Goal: Task Accomplishment & Management: Complete application form

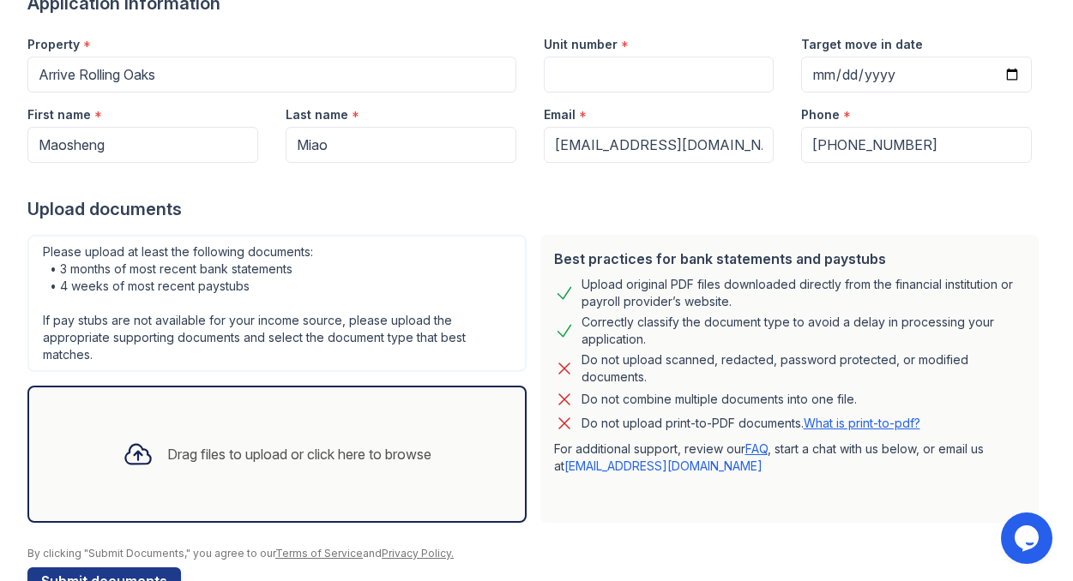
scroll to position [201, 0]
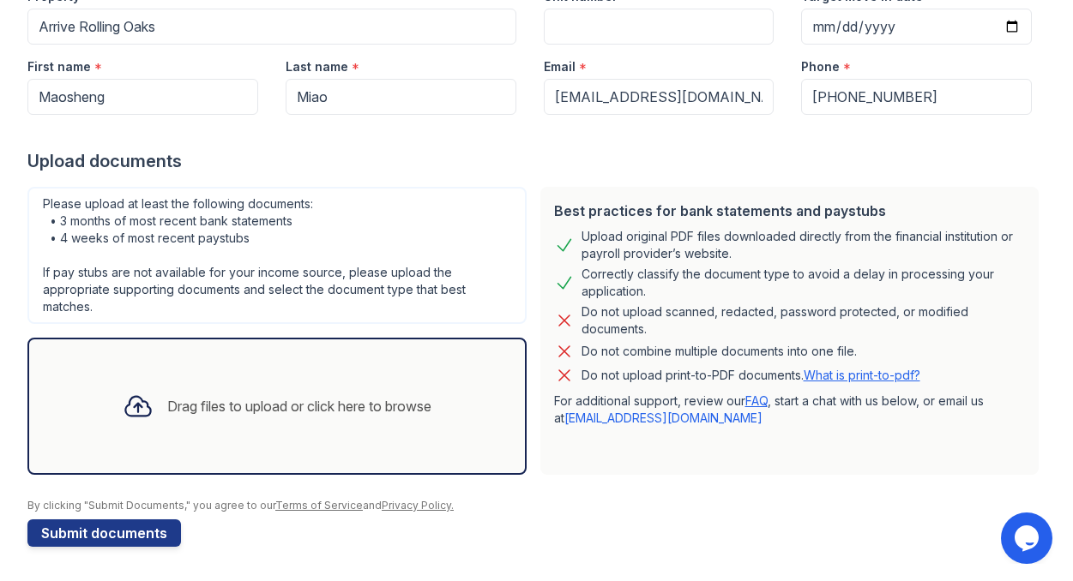
click at [220, 404] on div "Drag files to upload or click here to browse" at bounding box center [299, 406] width 264 height 21
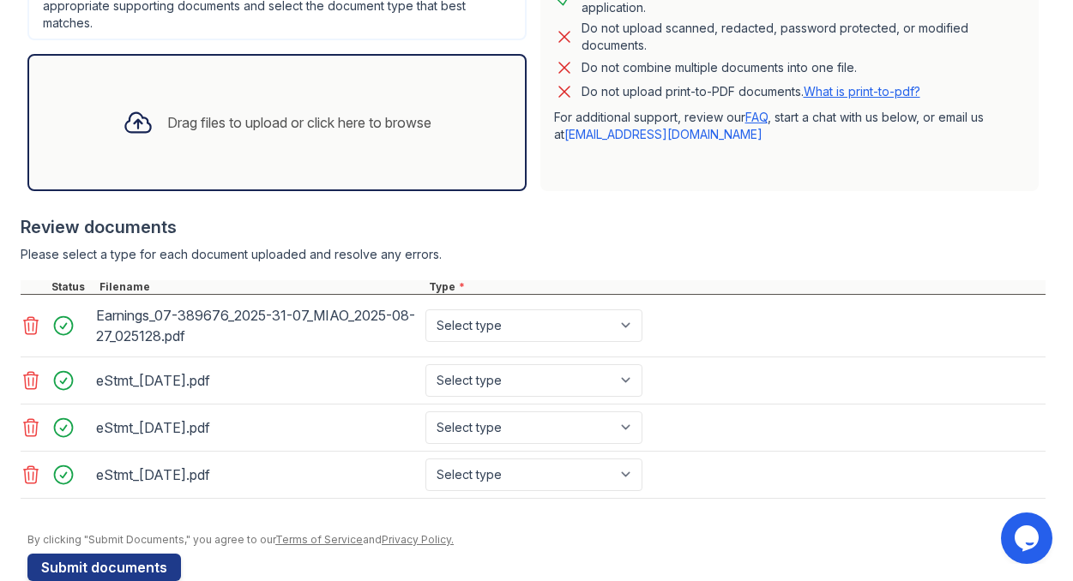
scroll to position [519, 0]
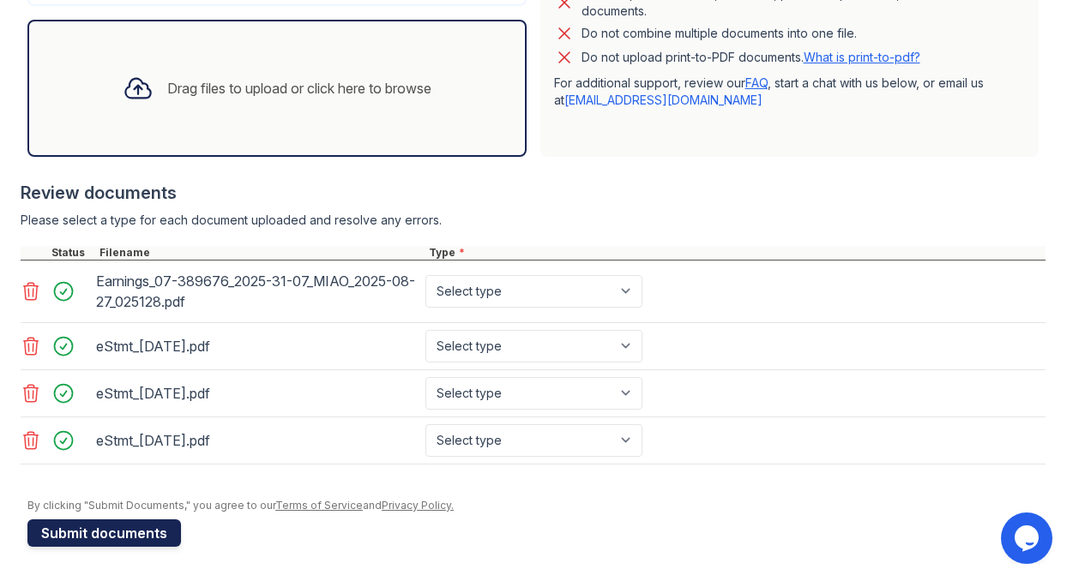
click at [111, 527] on button "Submit documents" at bounding box center [104, 533] width 154 height 27
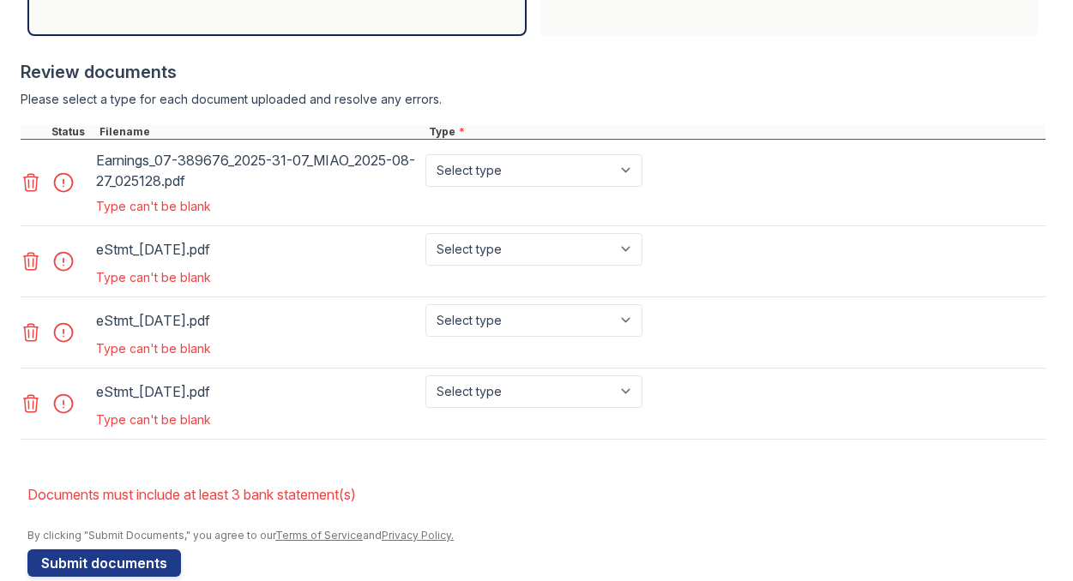
scroll to position [742, 0]
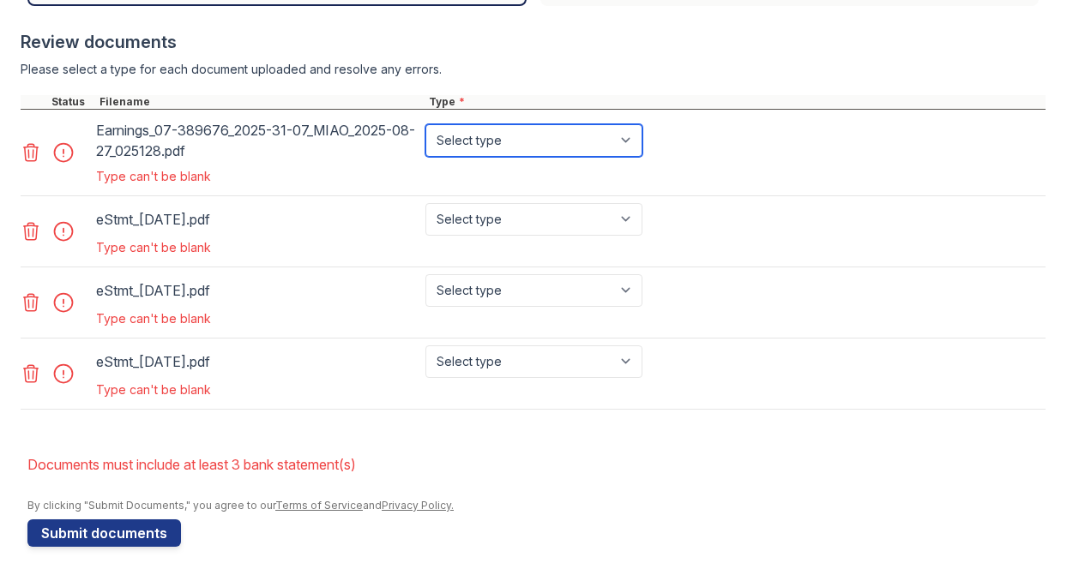
click at [629, 137] on select "Select type Paystub Bank Statement Offer Letter Tax Documents Benefit Award Let…" at bounding box center [533, 140] width 217 height 33
select select "paystub"
click at [425, 124] on select "Select type Paystub Bank Statement Offer Letter Tax Documents Benefit Award Let…" at bounding box center [533, 140] width 217 height 33
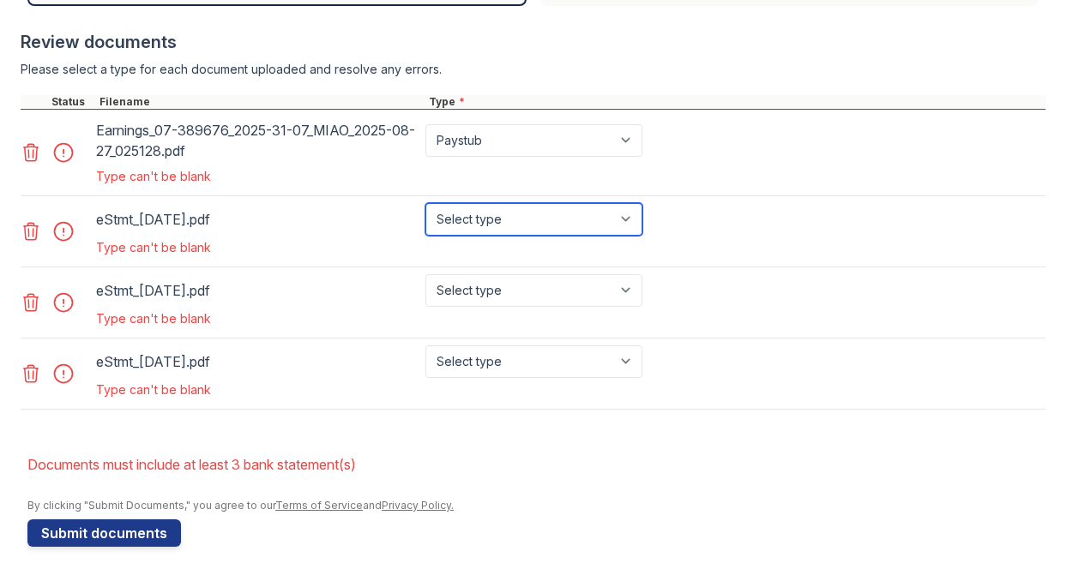
click at [629, 214] on select "Select type Paystub Bank Statement Offer Letter Tax Documents Benefit Award Let…" at bounding box center [533, 219] width 217 height 33
select select "bank_statement"
click at [425, 203] on select "Select type Paystub Bank Statement Offer Letter Tax Documents Benefit Award Let…" at bounding box center [533, 219] width 217 height 33
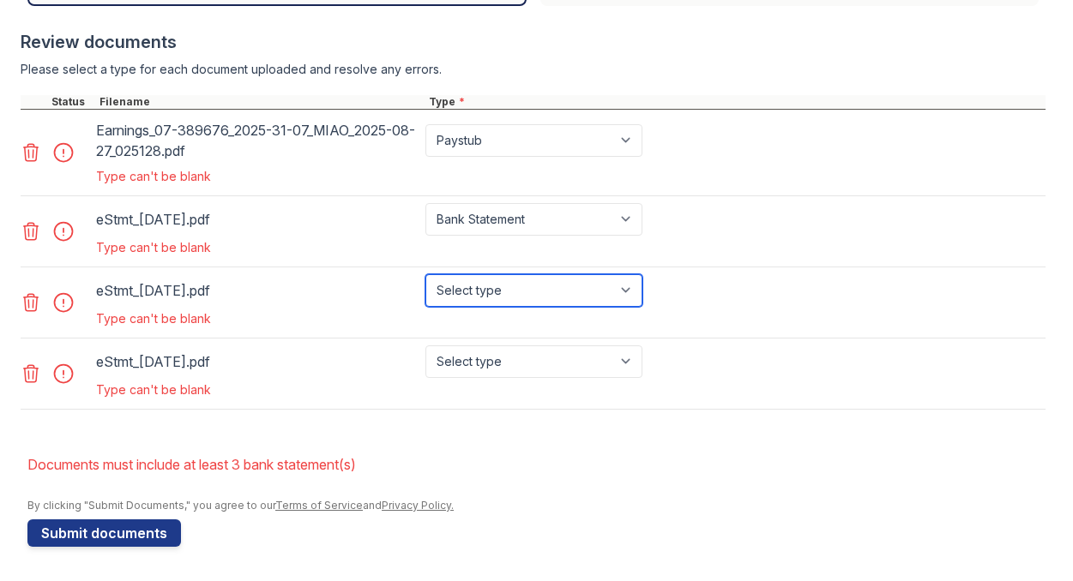
click at [632, 286] on select "Select type Paystub Bank Statement Offer Letter Tax Documents Benefit Award Let…" at bounding box center [533, 290] width 217 height 33
select select "bank_statement"
click at [425, 274] on select "Select type Paystub Bank Statement Offer Letter Tax Documents Benefit Award Let…" at bounding box center [533, 290] width 217 height 33
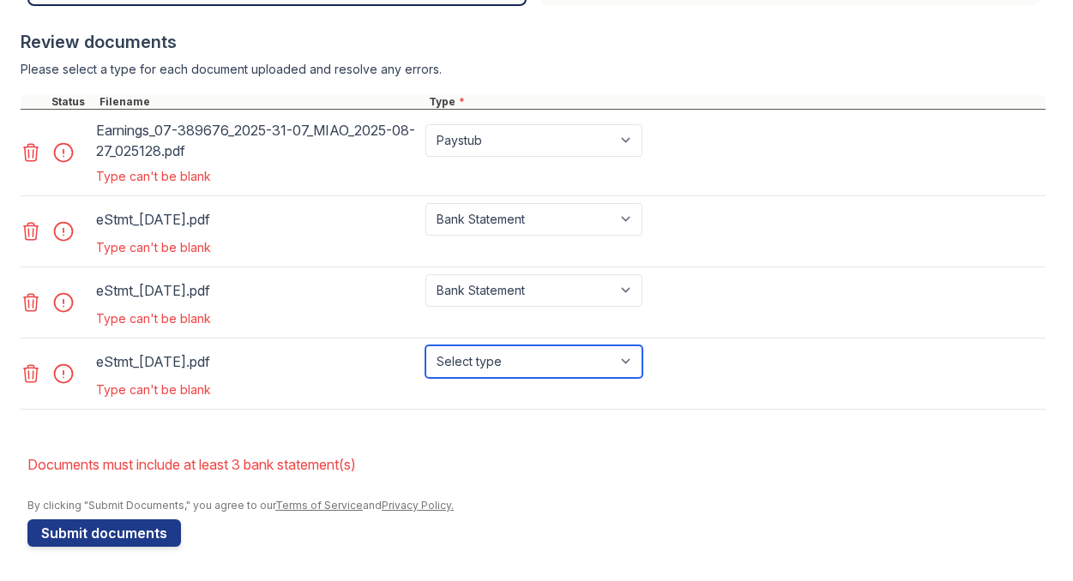
click at [630, 354] on select "Select type Paystub Bank Statement Offer Letter Tax Documents Benefit Award Let…" at bounding box center [533, 362] width 217 height 33
select select "bank_statement"
click at [425, 346] on select "Select type Paystub Bank Statement Offer Letter Tax Documents Benefit Award Let…" at bounding box center [533, 362] width 217 height 33
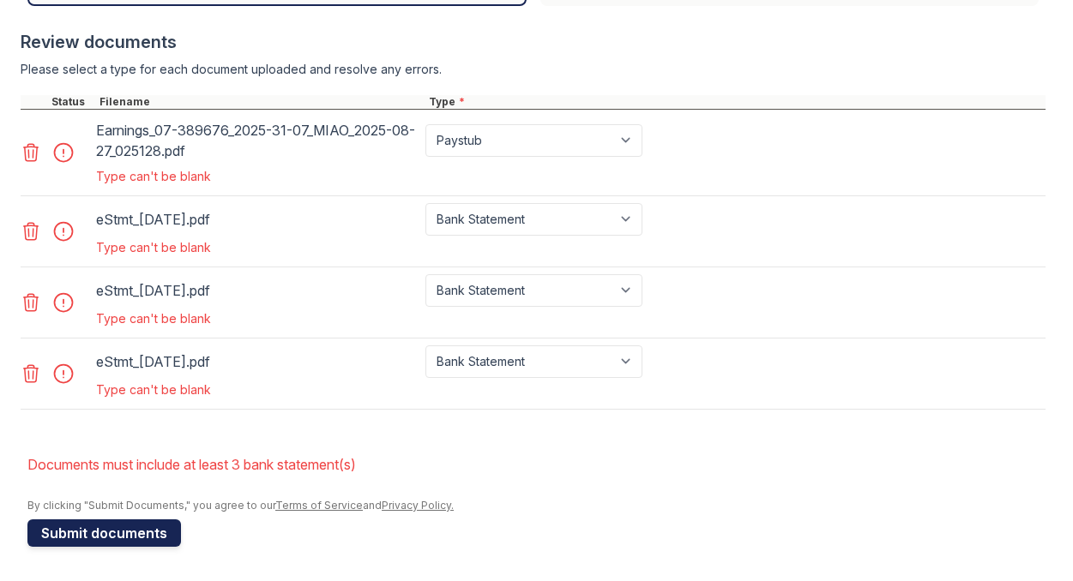
click at [105, 533] on button "Submit documents" at bounding box center [104, 533] width 154 height 27
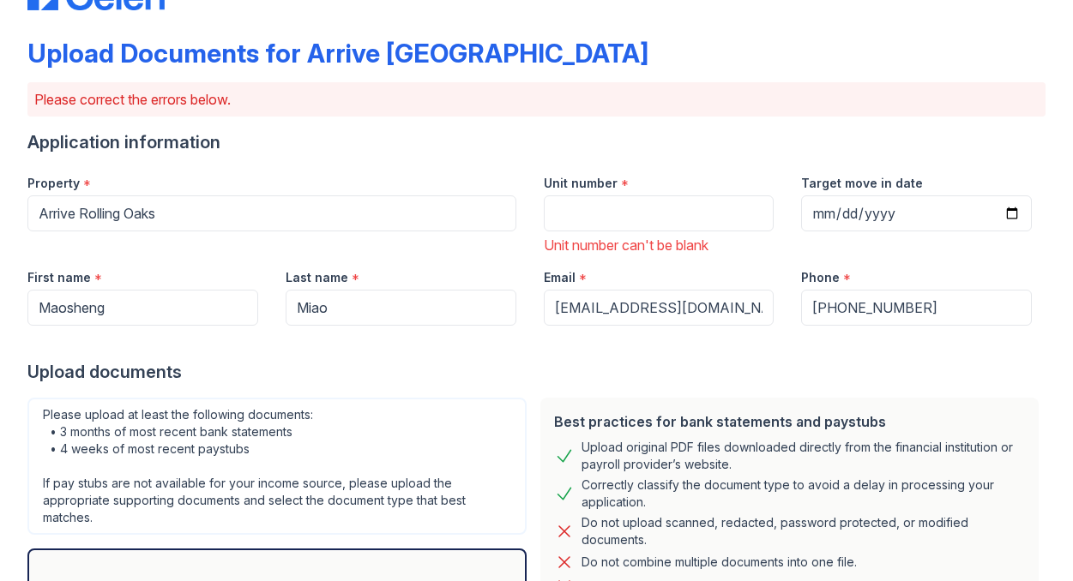
scroll to position [63, 0]
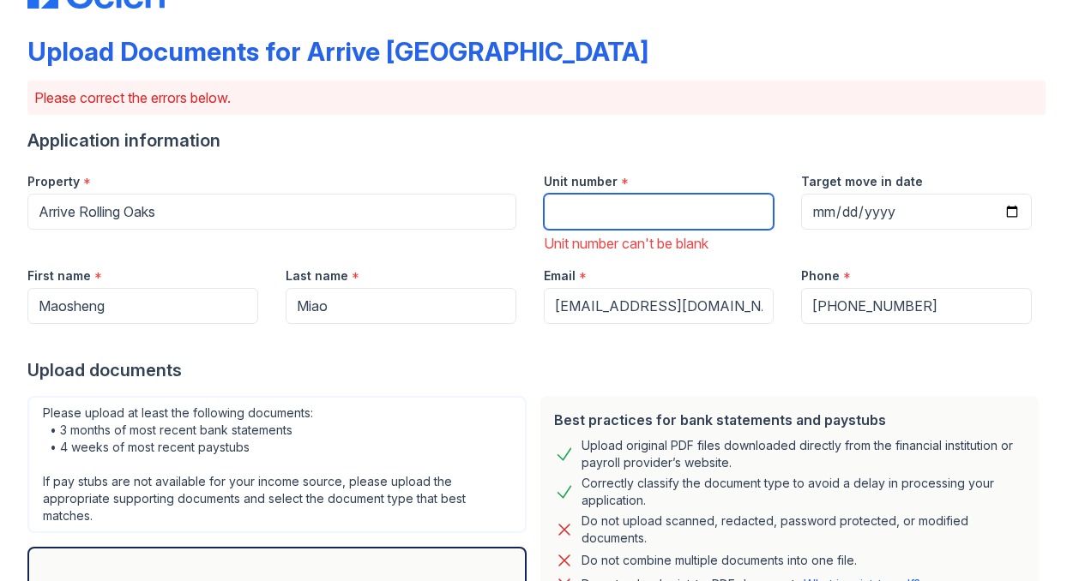
click at [623, 220] on input "Unit number" at bounding box center [659, 212] width 231 height 36
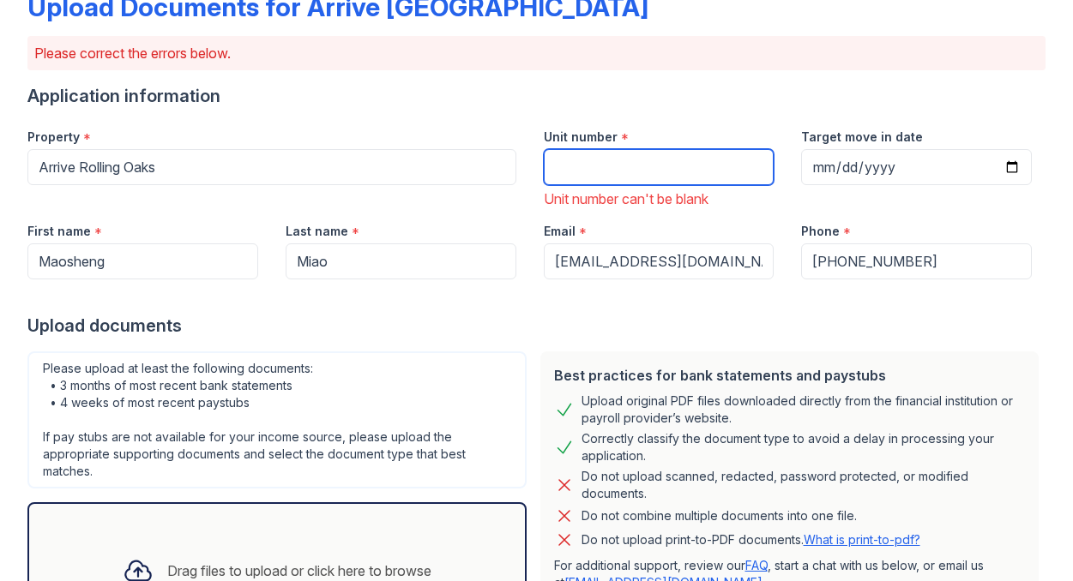
scroll to position [106, 0]
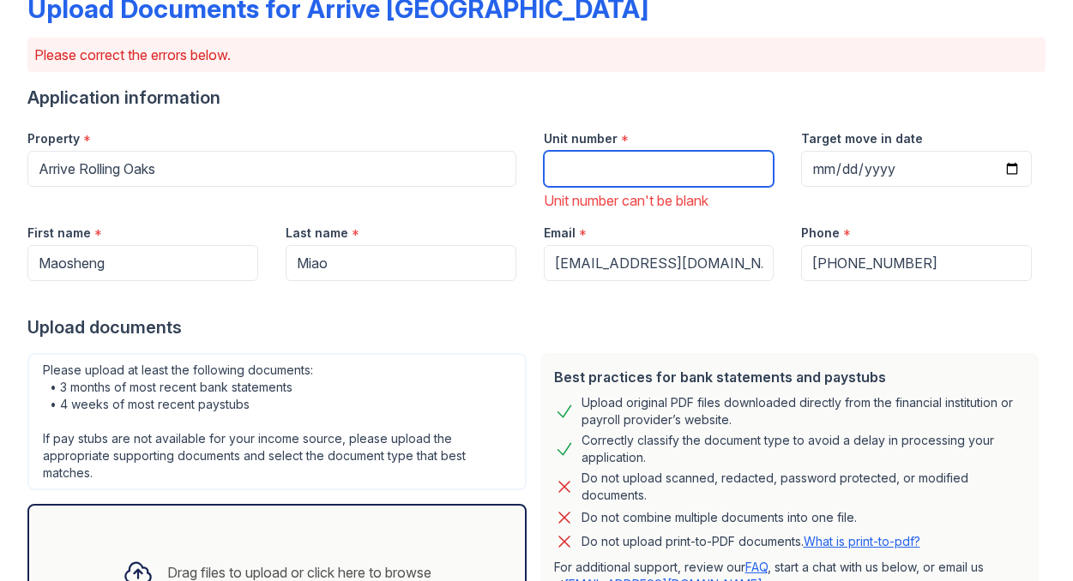
click at [569, 169] on input "Unit number" at bounding box center [659, 169] width 231 height 36
type input "232"
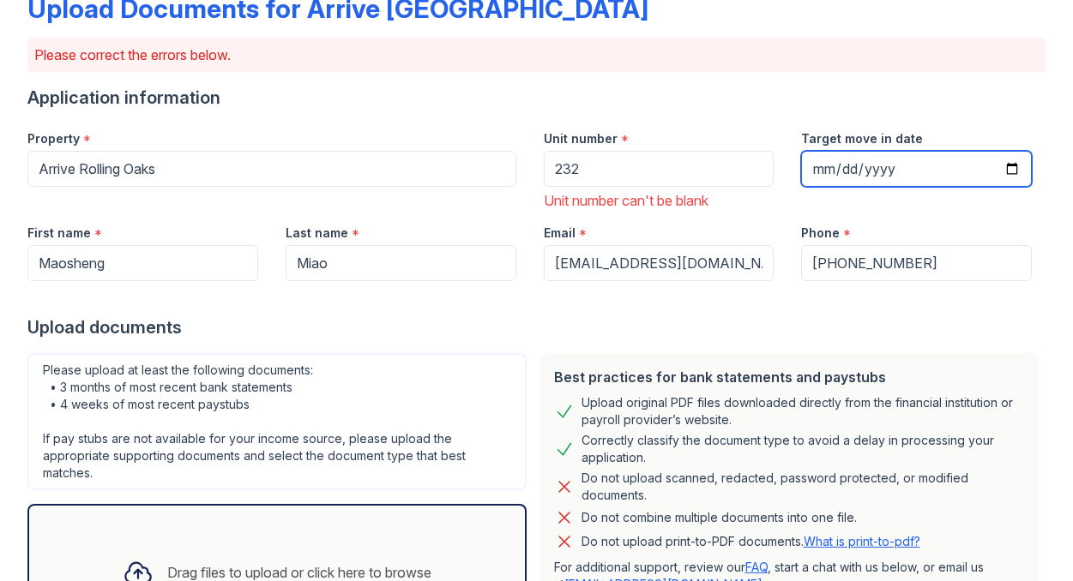
click at [904, 162] on input "Target move in date" at bounding box center [916, 169] width 231 height 36
click at [1020, 167] on input "Target move in date" at bounding box center [916, 169] width 231 height 36
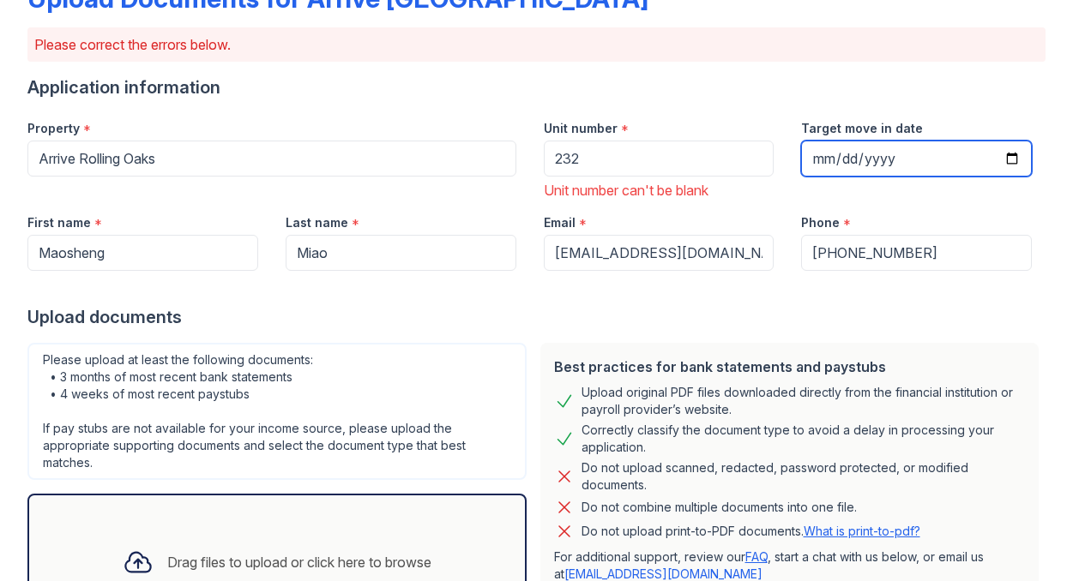
click at [1015, 158] on input "[DATE]" at bounding box center [916, 159] width 231 height 36
type input "[DATE]"
click at [729, 300] on div at bounding box center [536, 288] width 1018 height 34
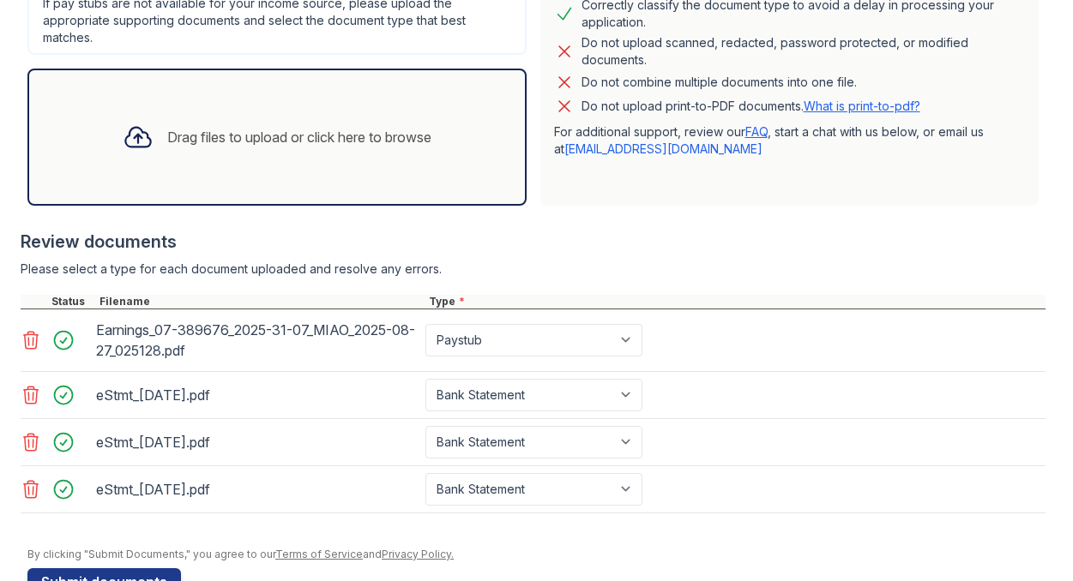
scroll to position [591, 0]
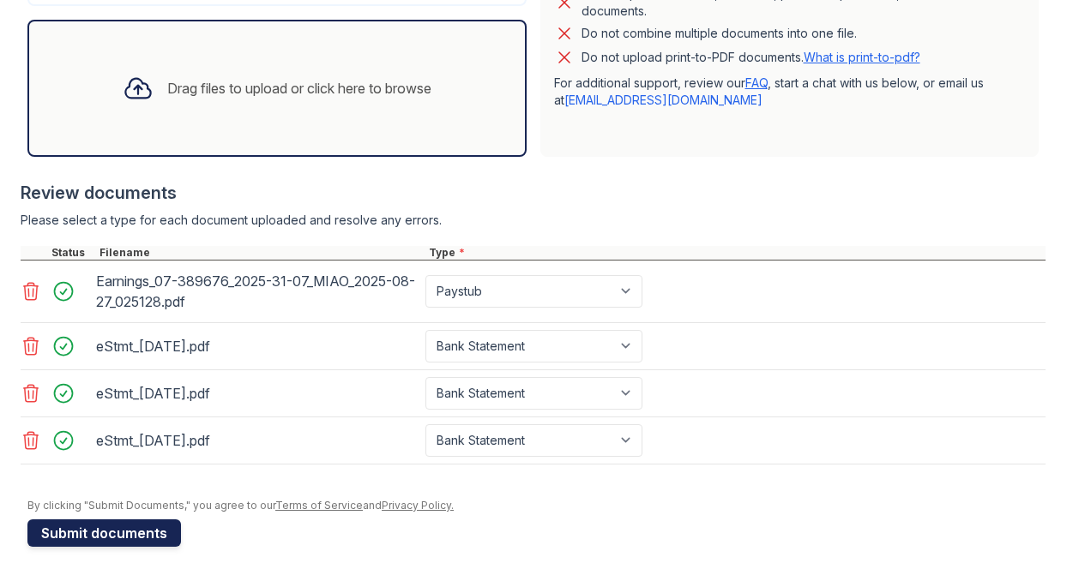
click at [145, 529] on button "Submit documents" at bounding box center [104, 533] width 154 height 27
